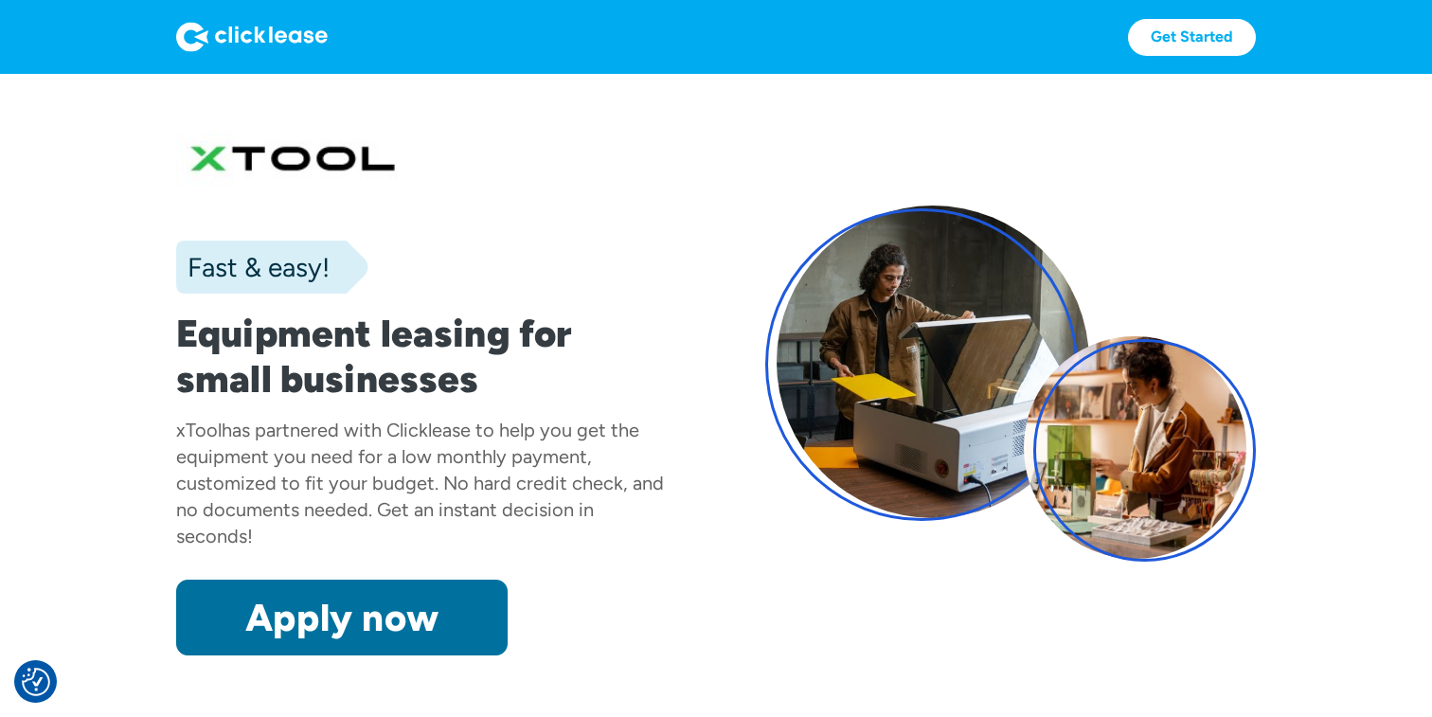
click at [351, 612] on link "Apply now" at bounding box center [341, 617] width 331 height 76
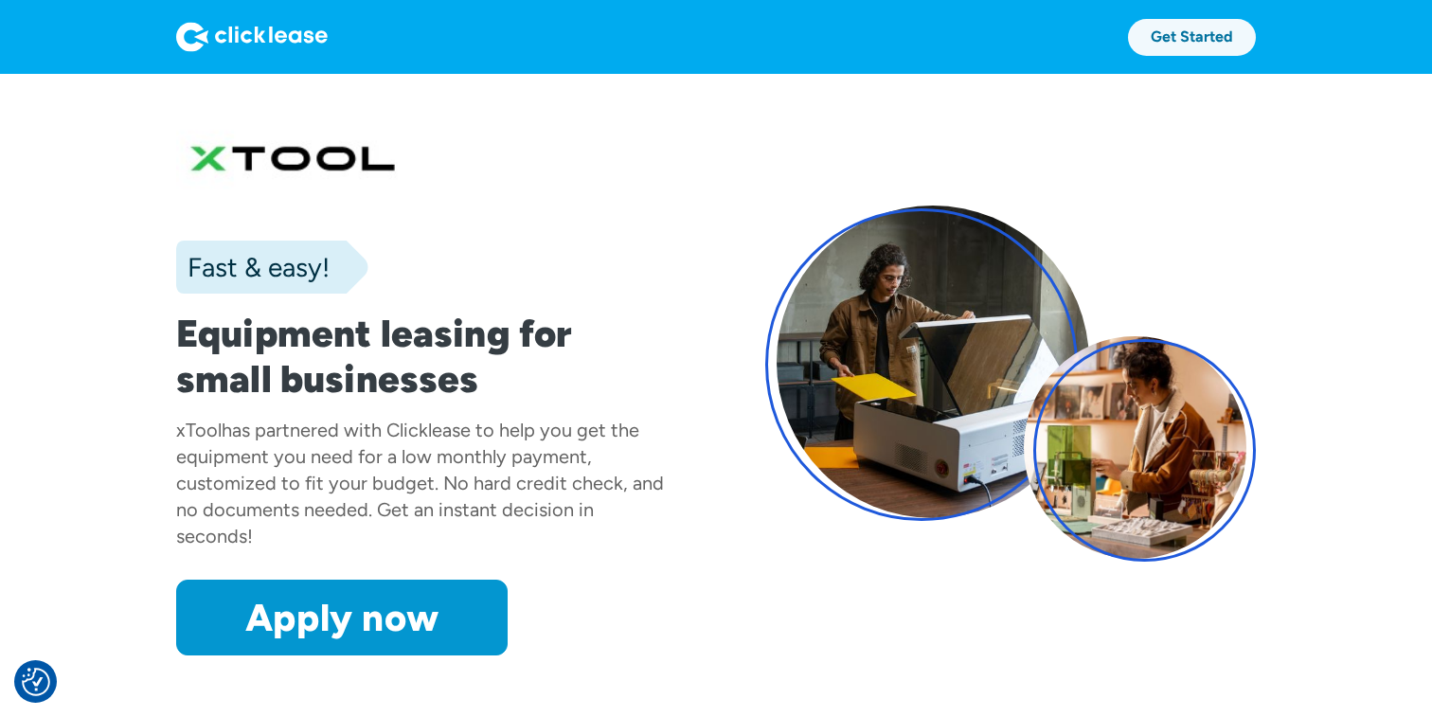
click at [1176, 41] on link "Get Started" at bounding box center [1192, 37] width 128 height 37
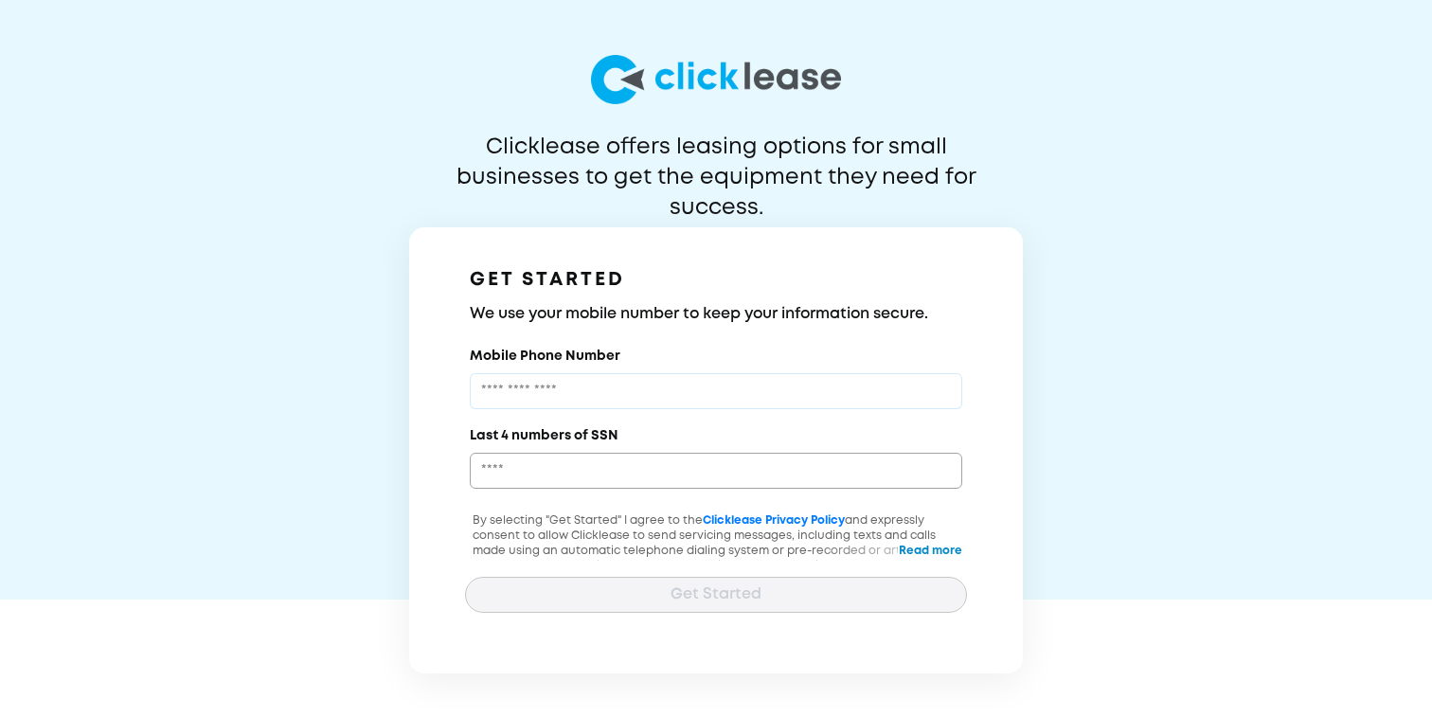
click at [632, 388] on input "Mobile Phone Number" at bounding box center [716, 391] width 492 height 36
